Goal: Task Accomplishment & Management: Use online tool/utility

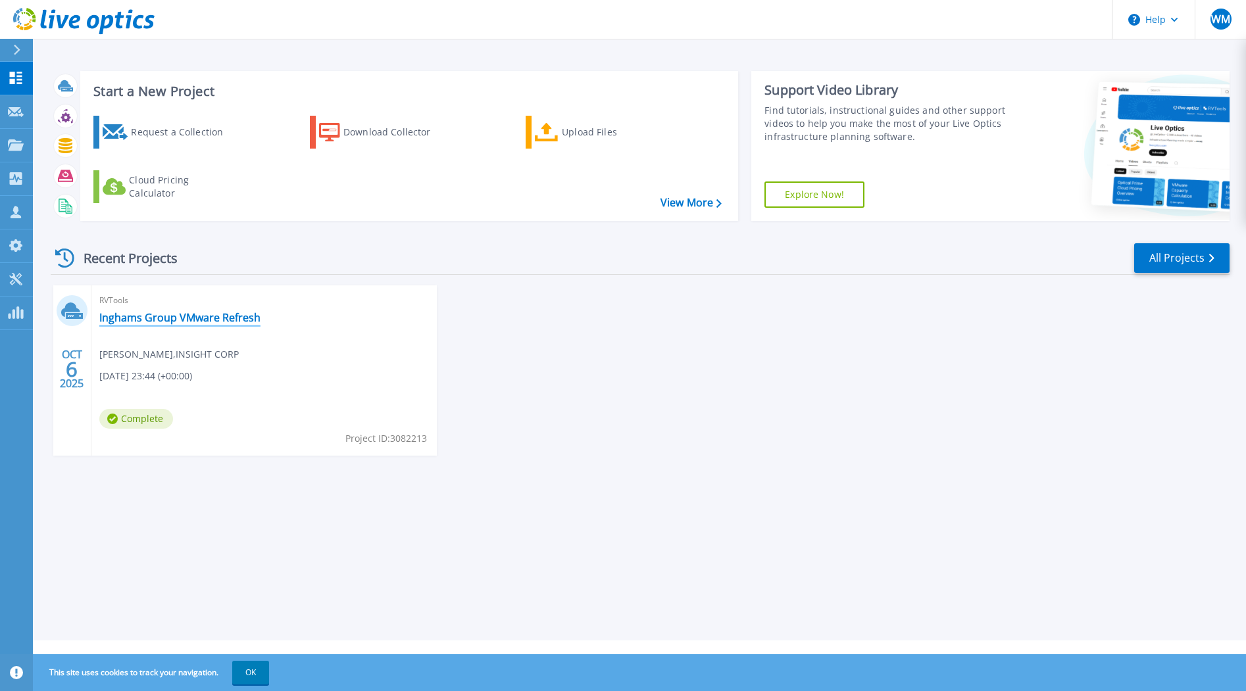
click at [198, 318] on link "Inghams Group VMware Refresh" at bounding box center [179, 317] width 161 height 13
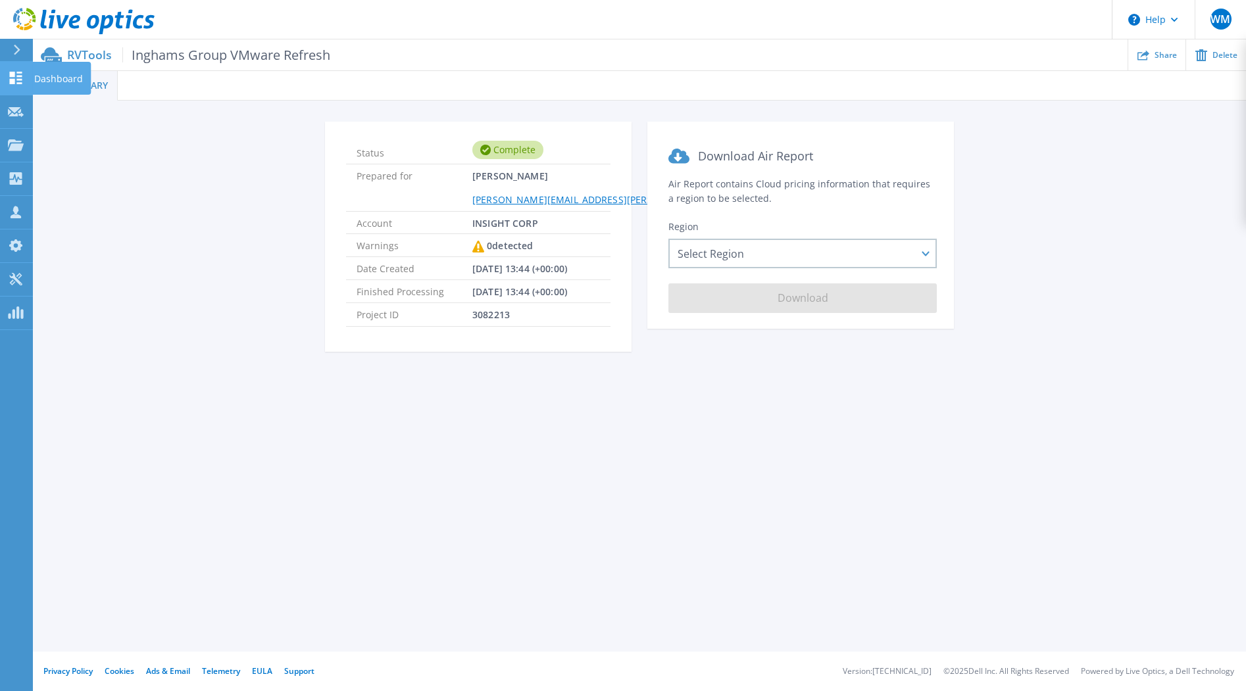
click at [17, 76] on icon at bounding box center [16, 78] width 12 height 12
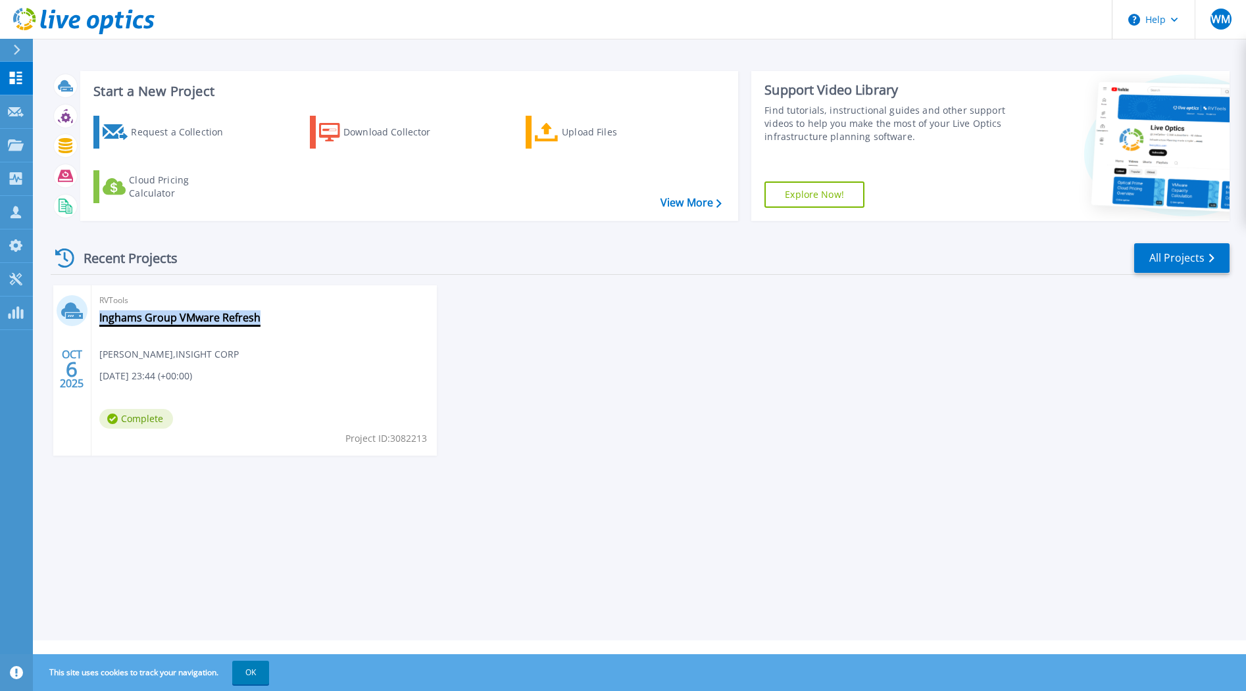
drag, startPoint x: 266, startPoint y: 322, endPoint x: 100, endPoint y: 323, distance: 165.7
click at [100, 323] on div "RVTools Inghams Group VMware Refresh Warren Morrell , INSIGHT CORP 10/06/2025, …" at bounding box center [263, 370] width 345 height 170
copy link "Inghams Group VMware Refresh"
click at [575, 134] on div "Upload Files" at bounding box center [614, 132] width 105 height 26
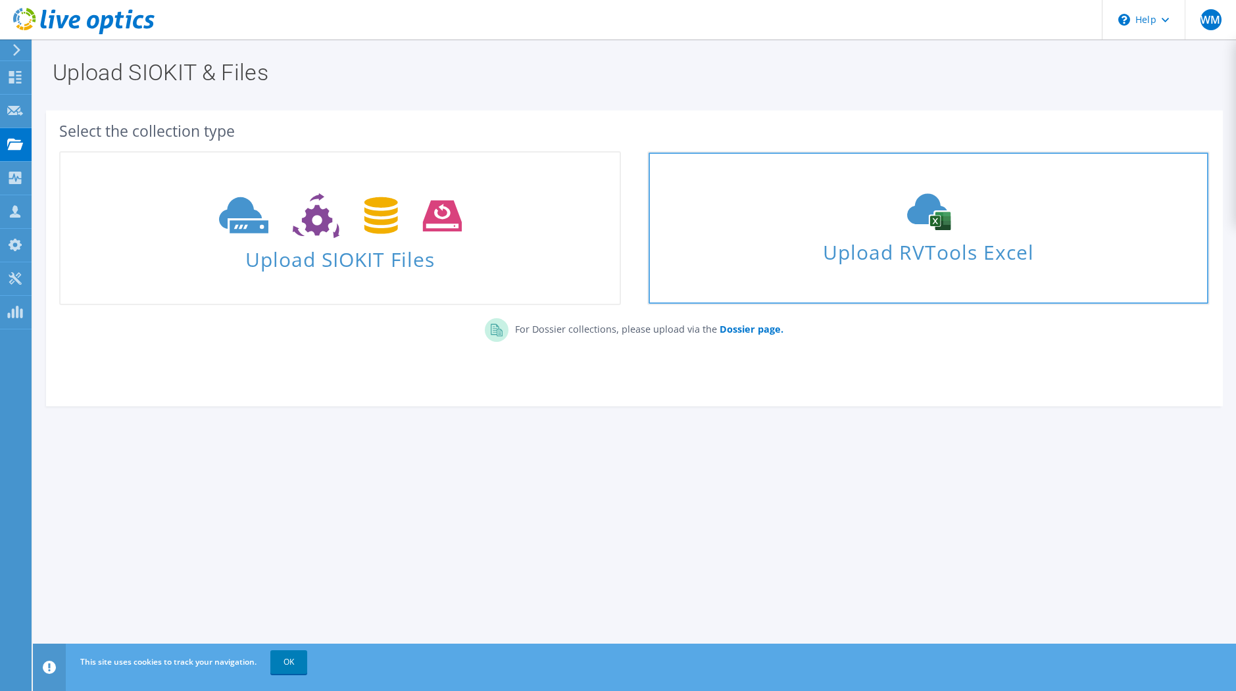
click at [896, 220] on icon at bounding box center [928, 211] width 197 height 37
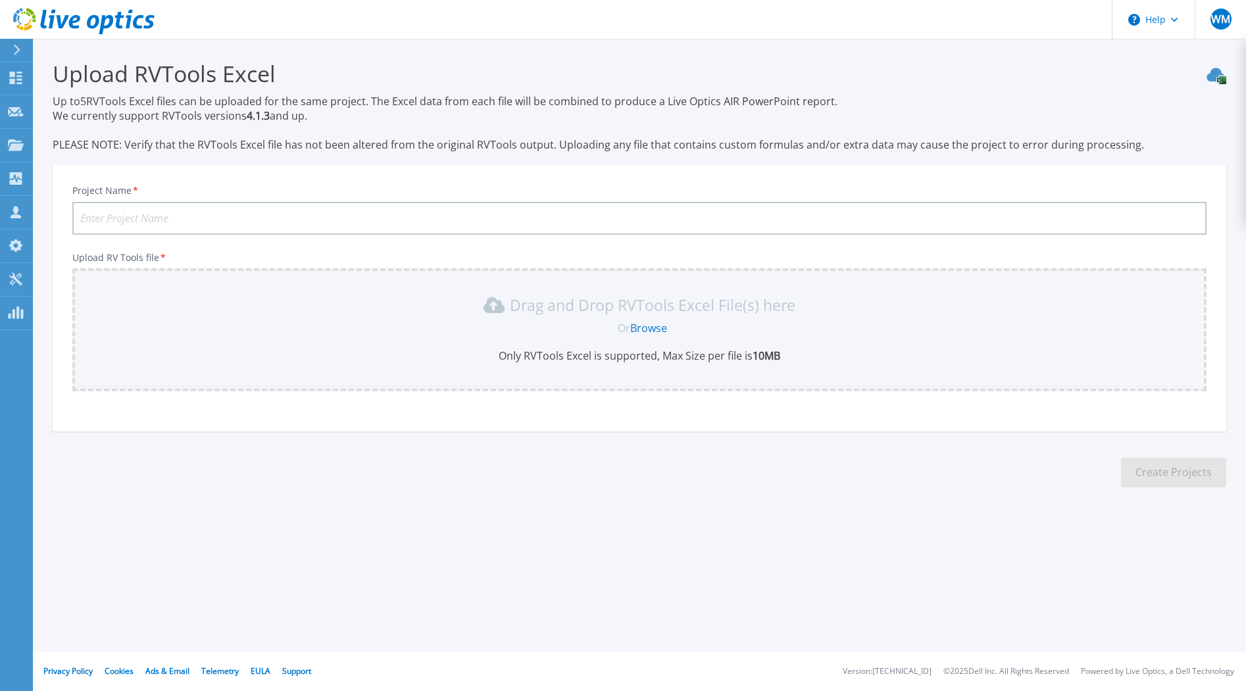
click at [328, 220] on input "Project Name *" at bounding box center [639, 218] width 1134 height 33
type input "Inghams Group VMware Refresh"
click at [602, 412] on div "Project Name * Inghams Group VMware Refresh Upload RV Tools file * Drag and Dro…" at bounding box center [639, 303] width 1173 height 258
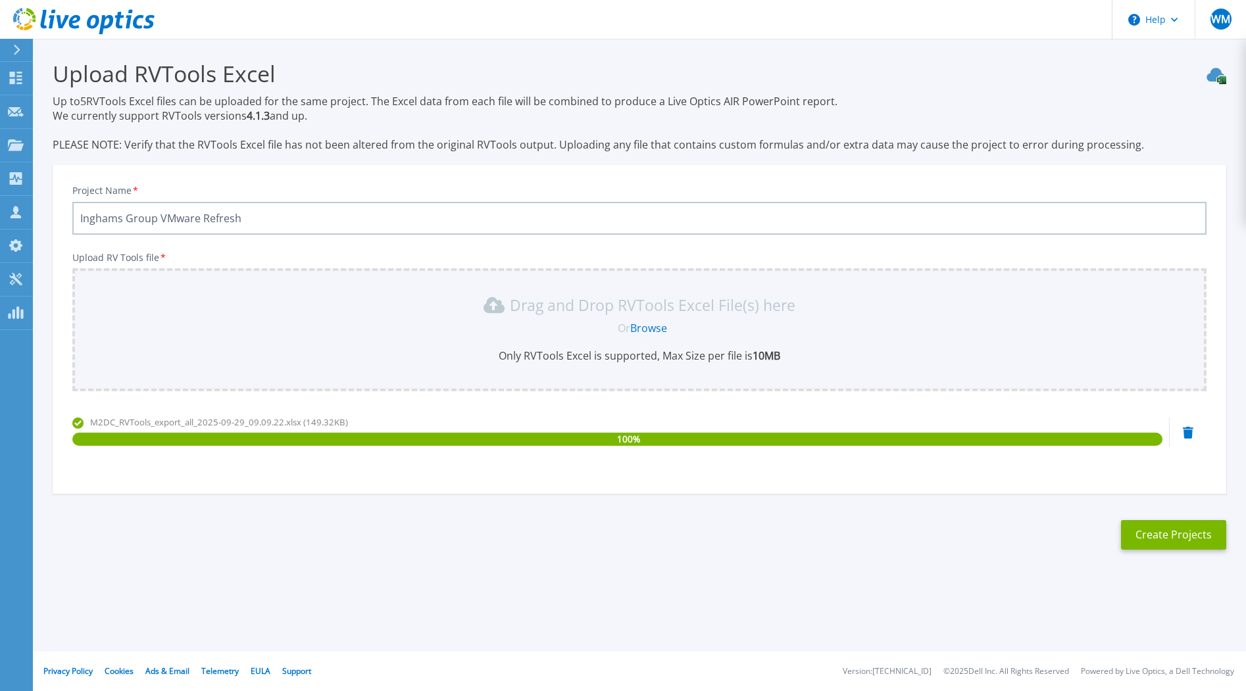
click at [1190, 431] on icon at bounding box center [1187, 433] width 11 height 12
